Goal: Transaction & Acquisition: Obtain resource

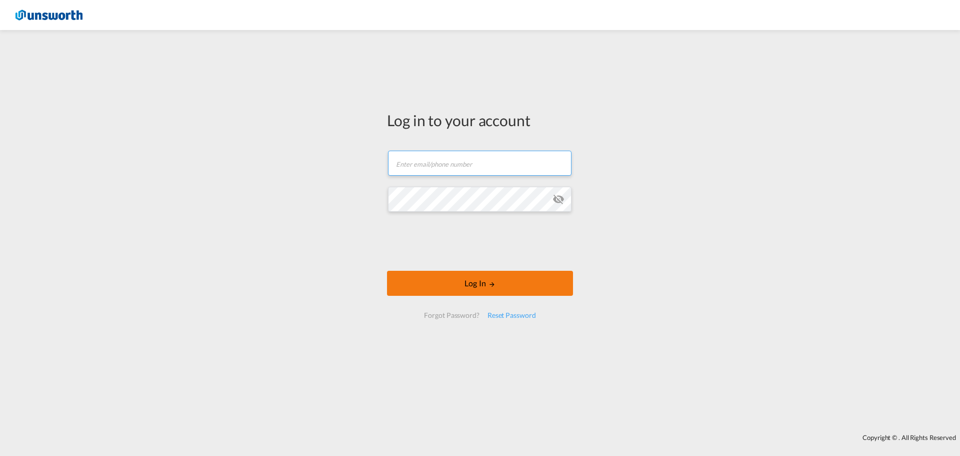
type input "[EMAIL_ADDRESS][PERSON_NAME][DOMAIN_NAME]"
click at [464, 275] on button "Log In" at bounding box center [480, 283] width 186 height 25
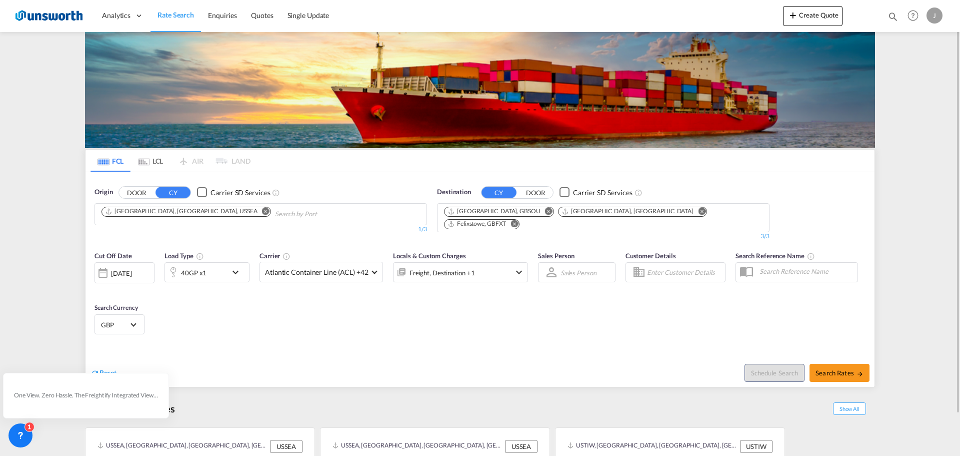
drag, startPoint x: 174, startPoint y: 208, endPoint x: 196, endPoint y: 234, distance: 34.1
click at [262, 208] on md-icon "Remove" at bounding box center [266, 211] width 8 height 8
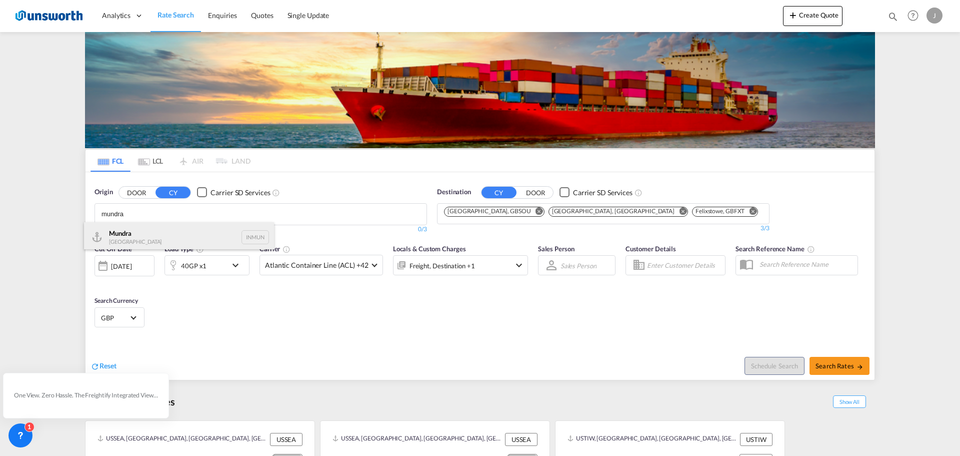
type input "mundra"
click at [159, 238] on div "Mundra India INMUN" at bounding box center [179, 237] width 190 height 30
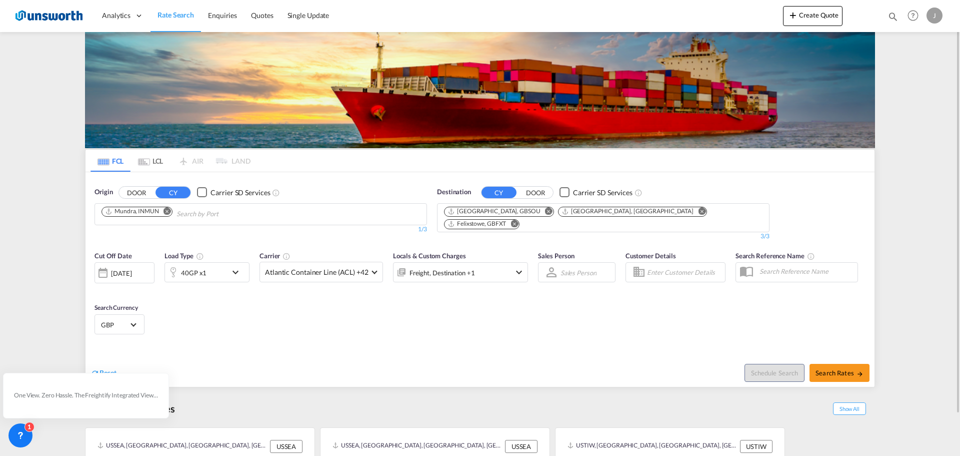
click at [518, 220] on md-icon "Remove" at bounding box center [515, 224] width 8 height 8
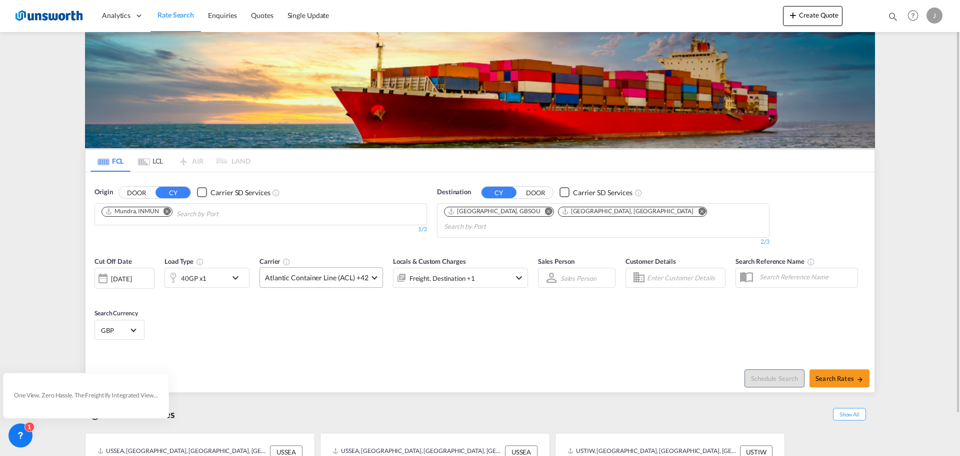
click at [378, 271] on md-select-value "Atlantic Container Line (ACL) +42" at bounding box center [321, 278] width 123 height 20
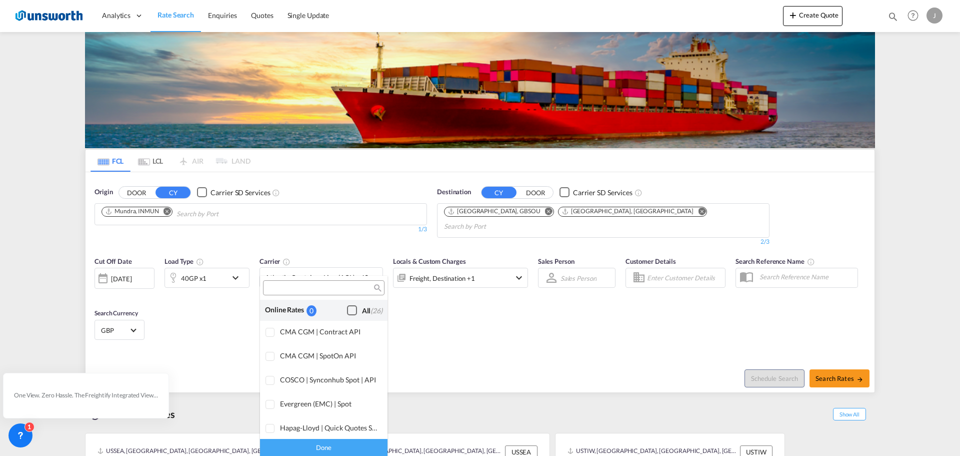
click at [347, 310] on div "Checkbox No Ink" at bounding box center [352, 310] width 10 height 10
drag, startPoint x: 301, startPoint y: 444, endPoint x: 196, endPoint y: 353, distance: 139.0
click at [301, 444] on div "Done" at bounding box center [324, 447] width 128 height 18
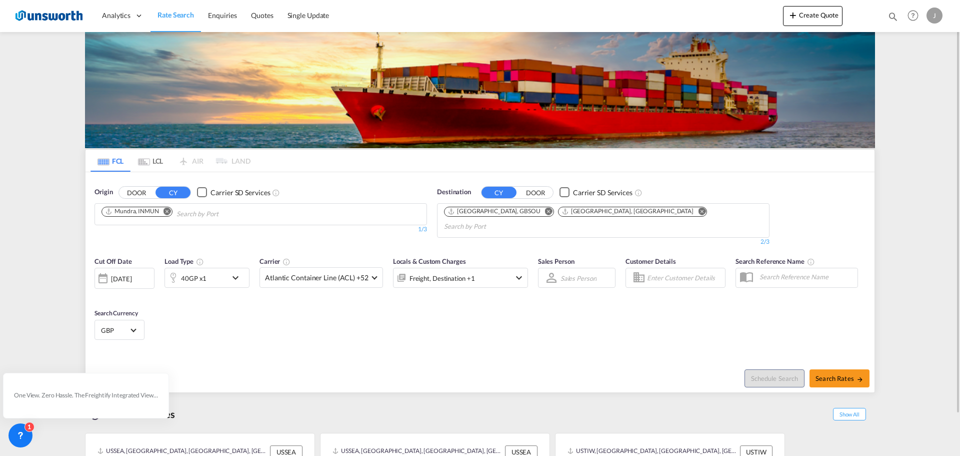
click at [225, 268] on div "40GP x1" at bounding box center [196, 278] width 62 height 20
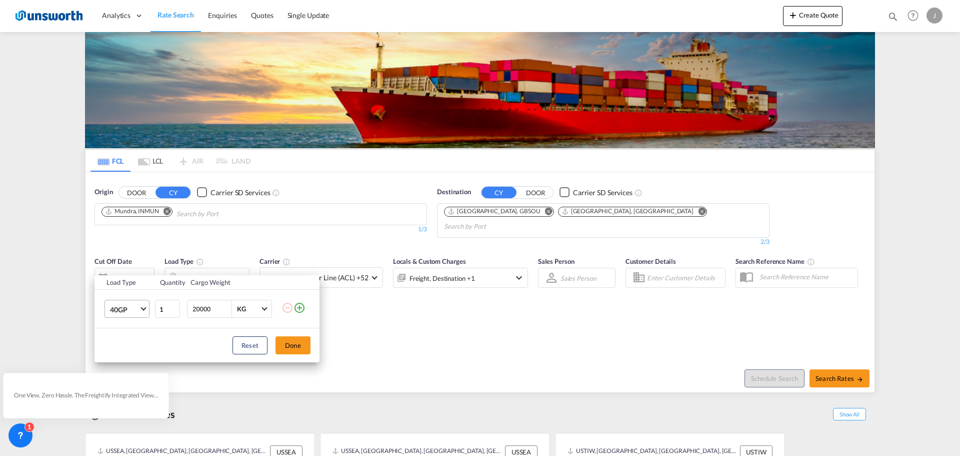
click at [140, 316] on md-select-value "40GP" at bounding box center [129, 308] width 40 height 17
click at [124, 329] on div "40HC" at bounding box center [119, 333] width 19 height 10
drag, startPoint x: 198, startPoint y: 307, endPoint x: 238, endPoint y: 322, distance: 42.3
click at [198, 306] on input "20000" at bounding box center [212, 308] width 40 height 17
type input "26000"
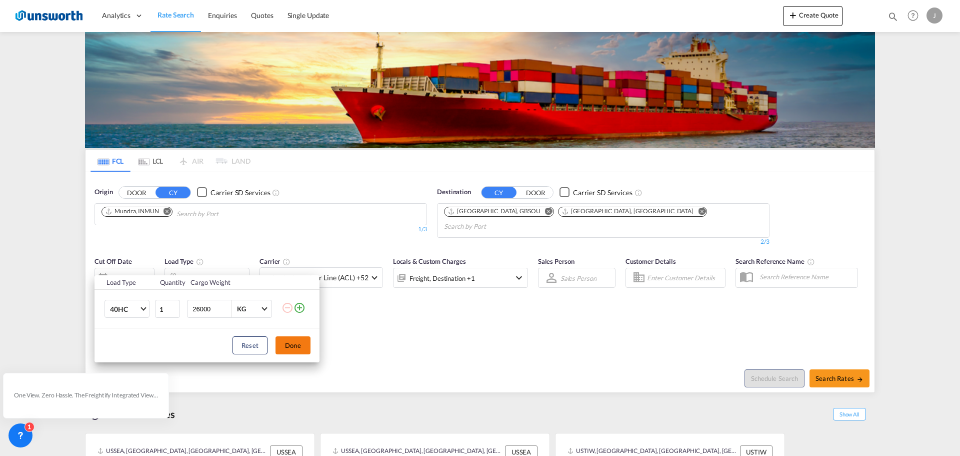
click at [289, 347] on button "Done" at bounding box center [293, 345] width 35 height 18
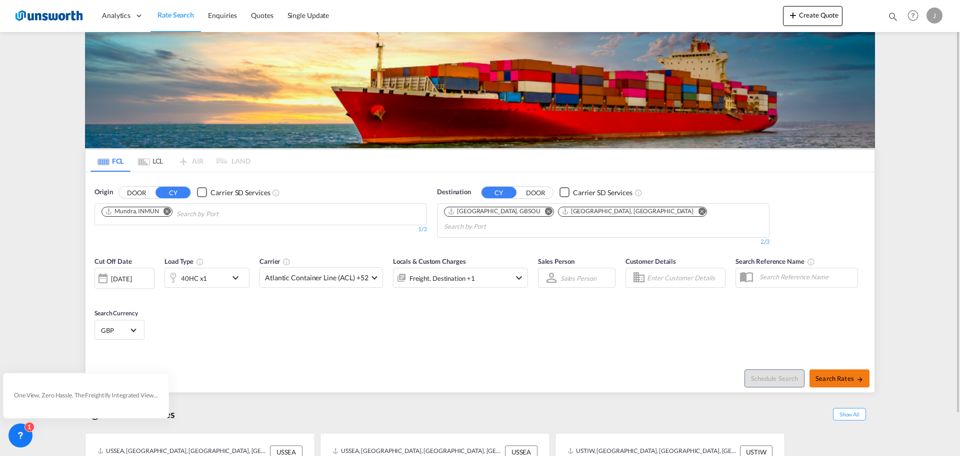
click at [830, 369] on button "Search Rates" at bounding box center [840, 378] width 60 height 18
type input "INMUN to GBSOU,GBLGP / [DATE]"
